Goal: Information Seeking & Learning: Learn about a topic

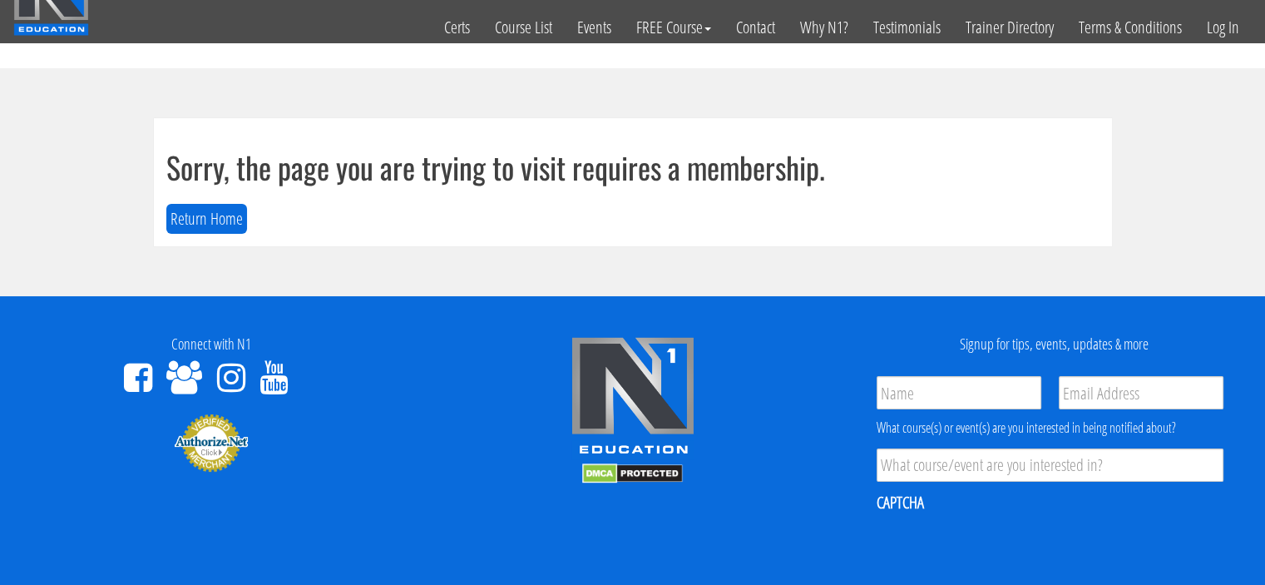
scroll to position [47, 0]
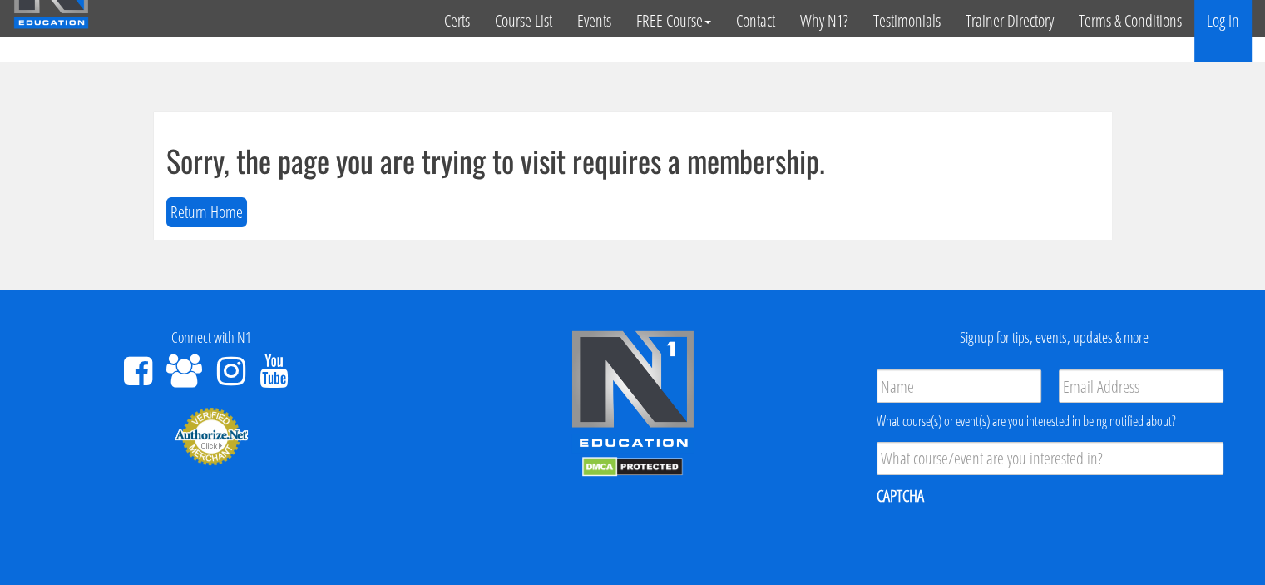
click at [1218, 12] on link "Log In" at bounding box center [1222, 21] width 57 height 82
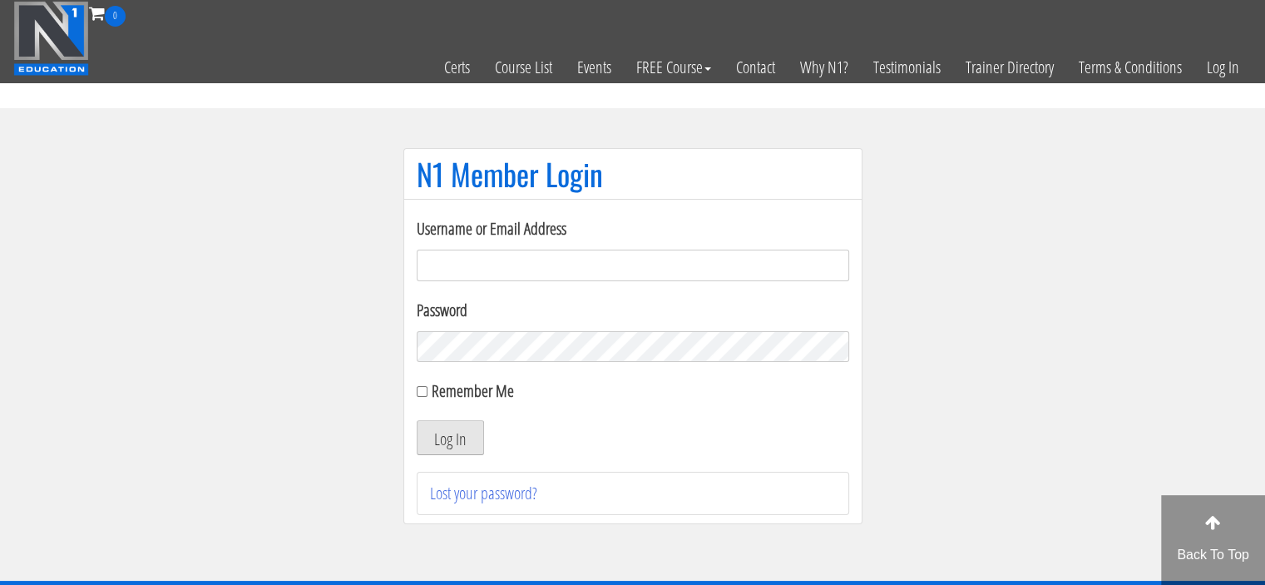
type input "Meghna.25898@gmail.com"
click at [452, 444] on button "Log In" at bounding box center [450, 437] width 67 height 35
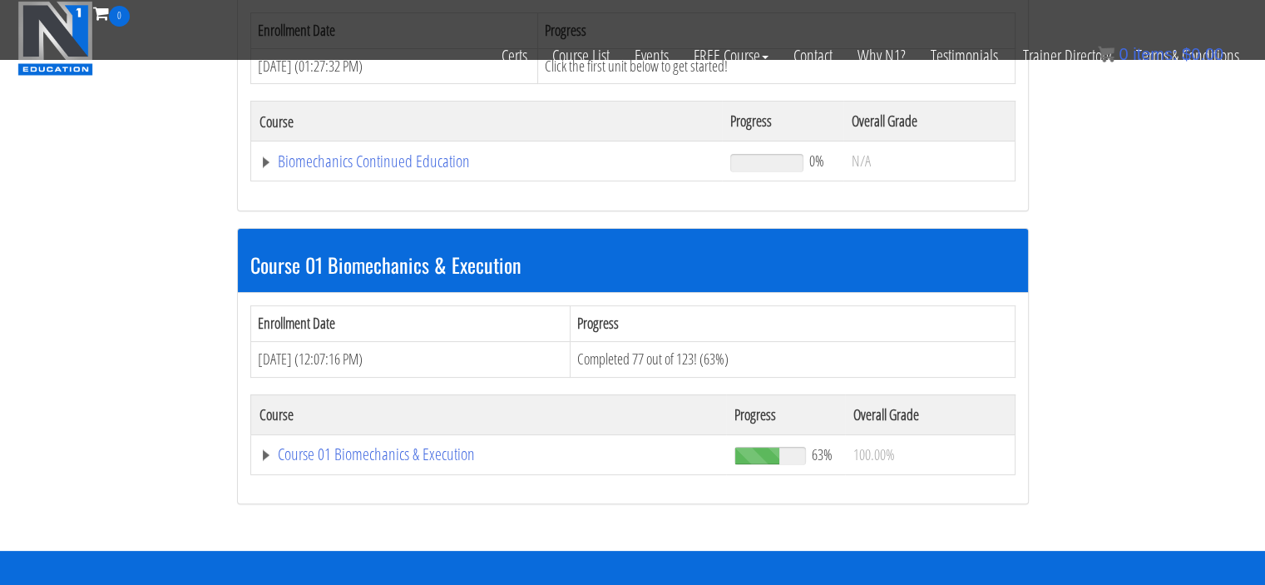
scroll to position [312, 0]
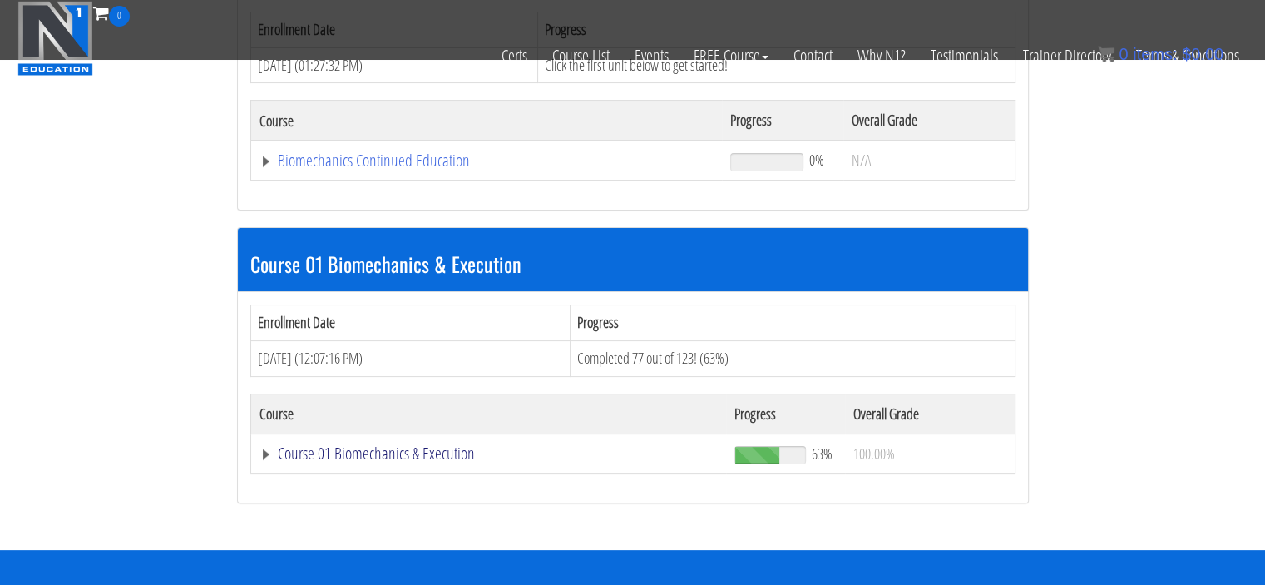
click at [396, 169] on link "Course 01 Biomechanics & Execution" at bounding box center [486, 160] width 455 height 17
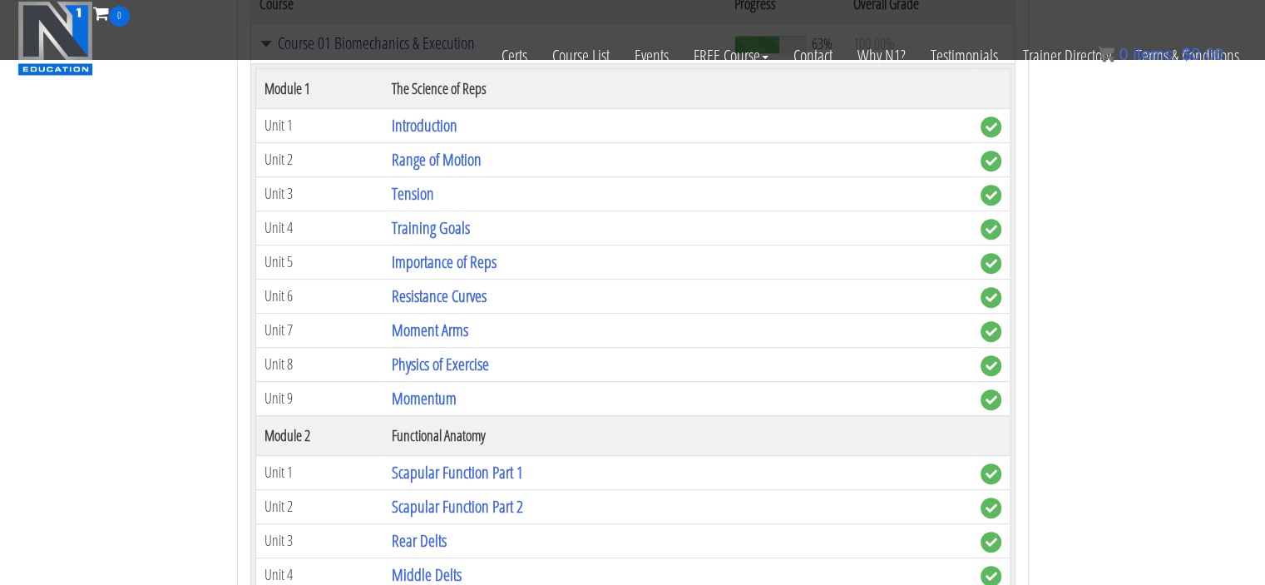
scroll to position [739, 0]
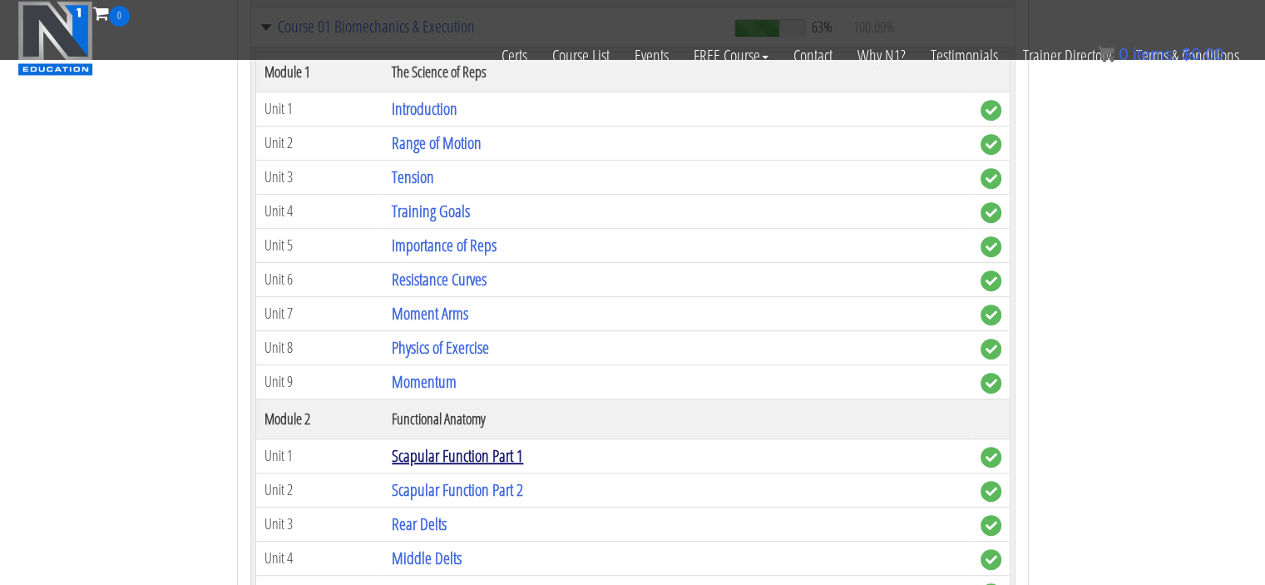
click at [502, 458] on link "Scapular Function Part 1" at bounding box center [457, 455] width 131 height 22
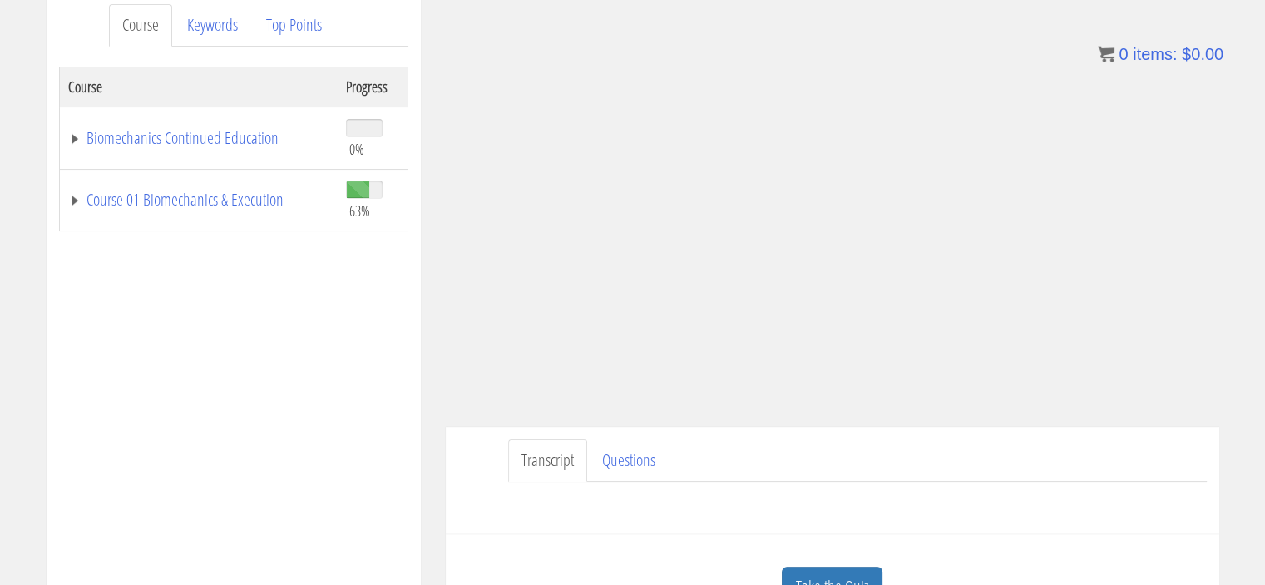
scroll to position [228, 0]
click at [225, 204] on link "Course 01 Biomechanics & Execution" at bounding box center [198, 198] width 261 height 17
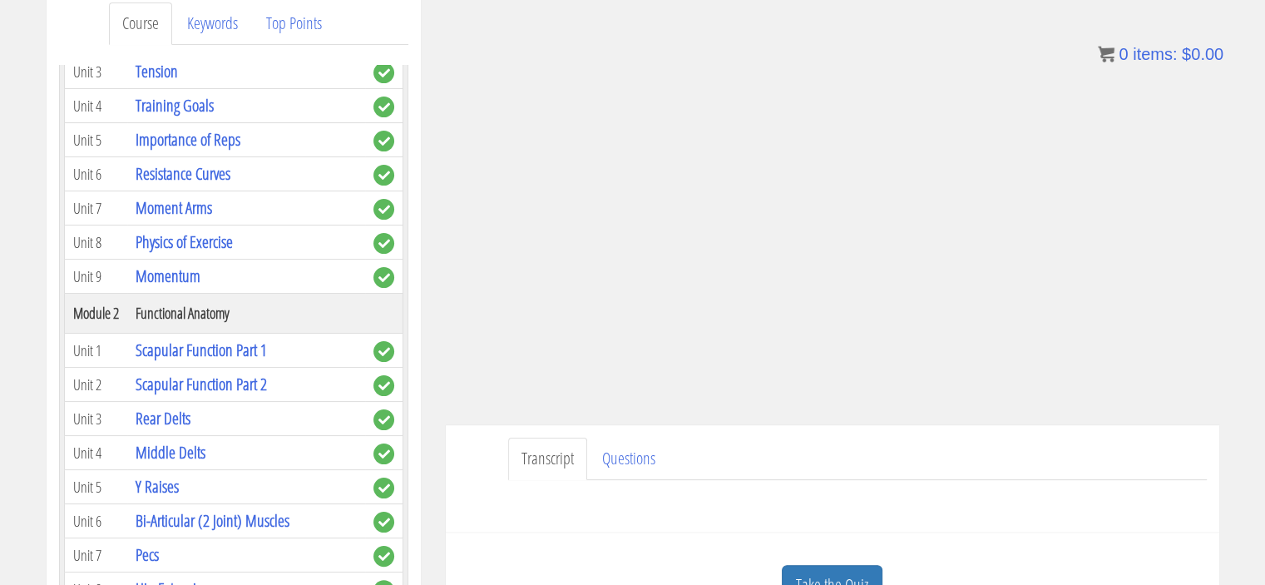
scroll to position [358, 0]
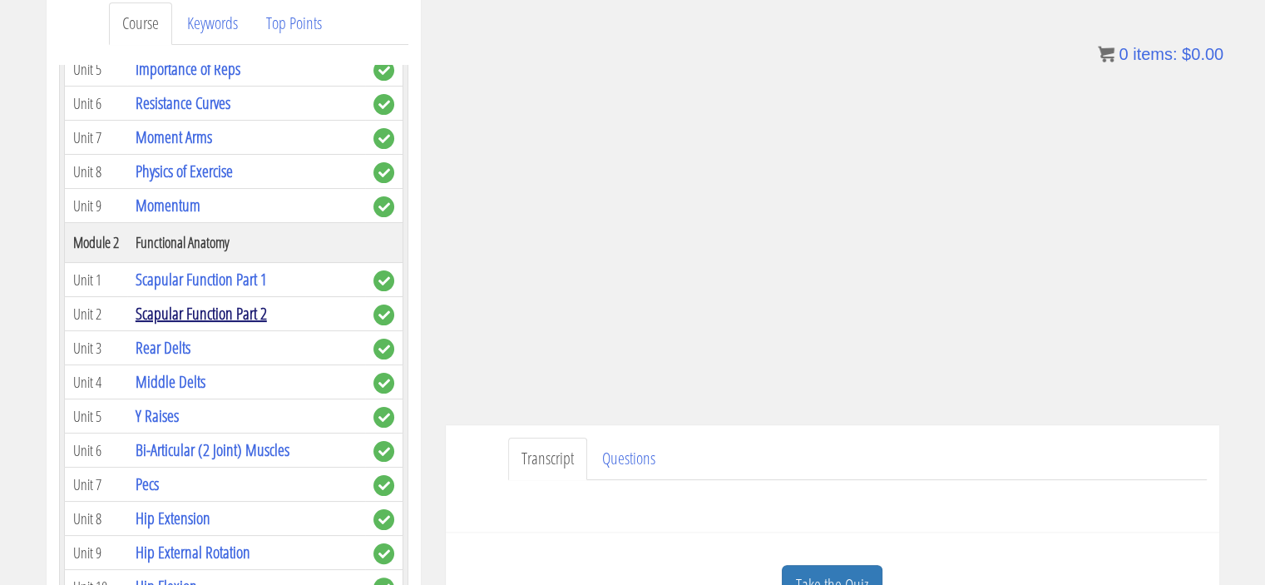
click at [254, 306] on link "Scapular Function Part 2" at bounding box center [201, 313] width 131 height 22
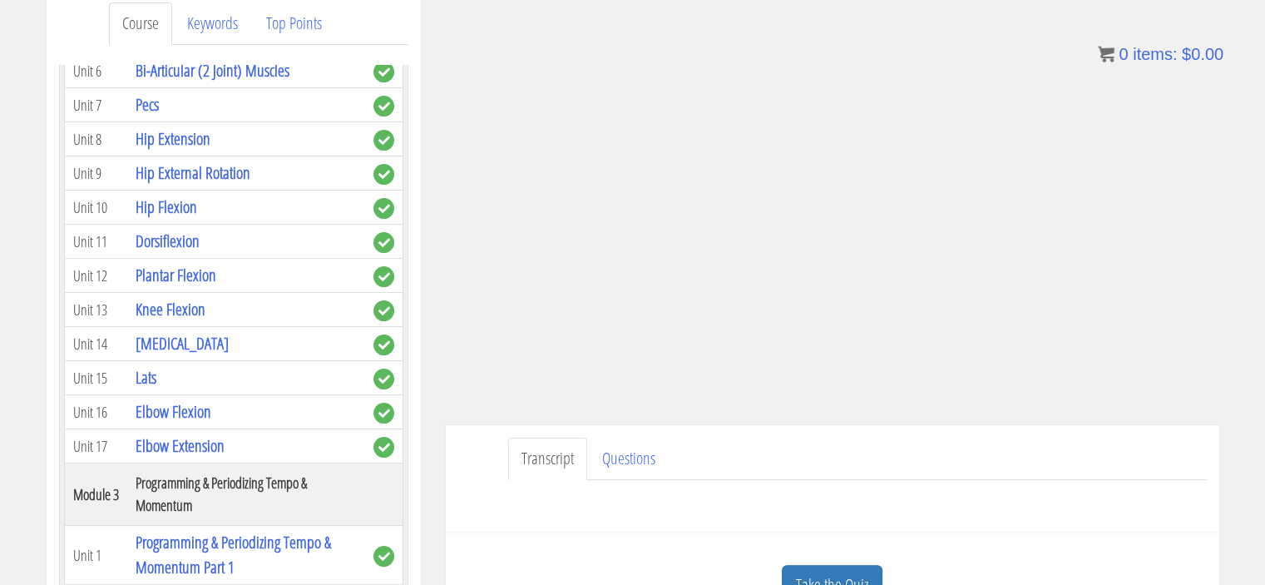
scroll to position [742, 0]
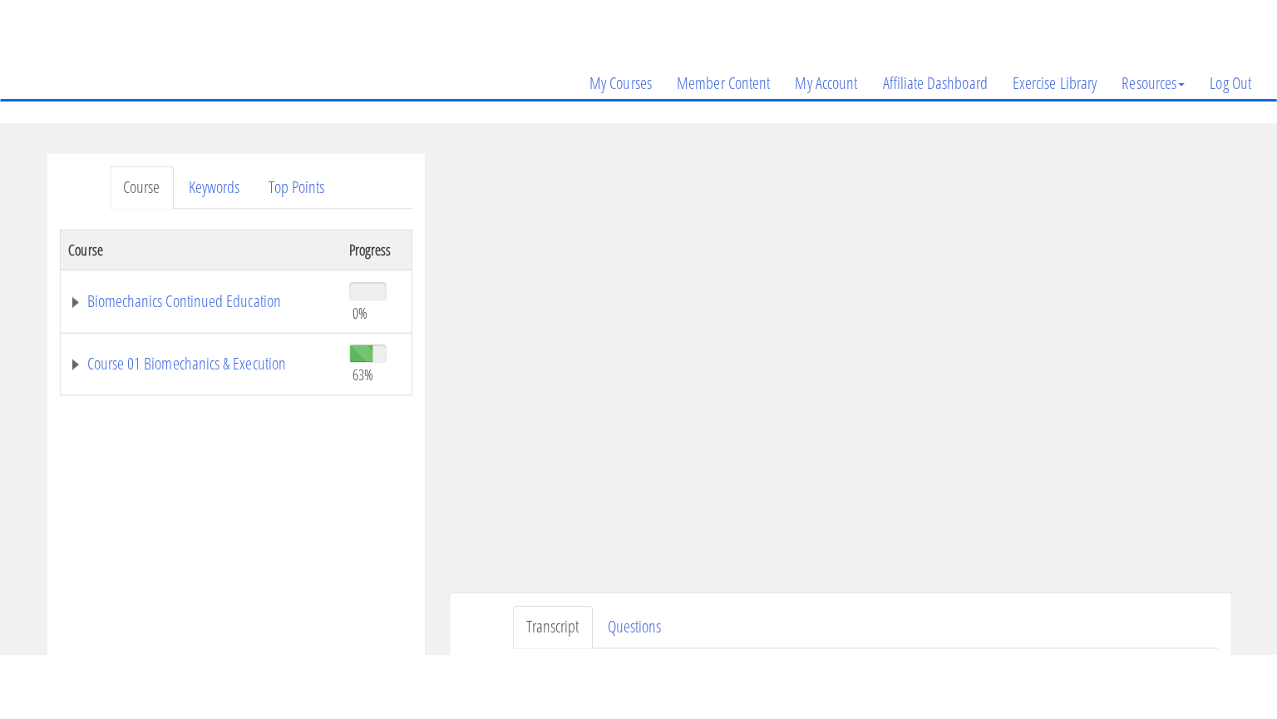
scroll to position [131, 0]
